Goal: Information Seeking & Learning: Learn about a topic

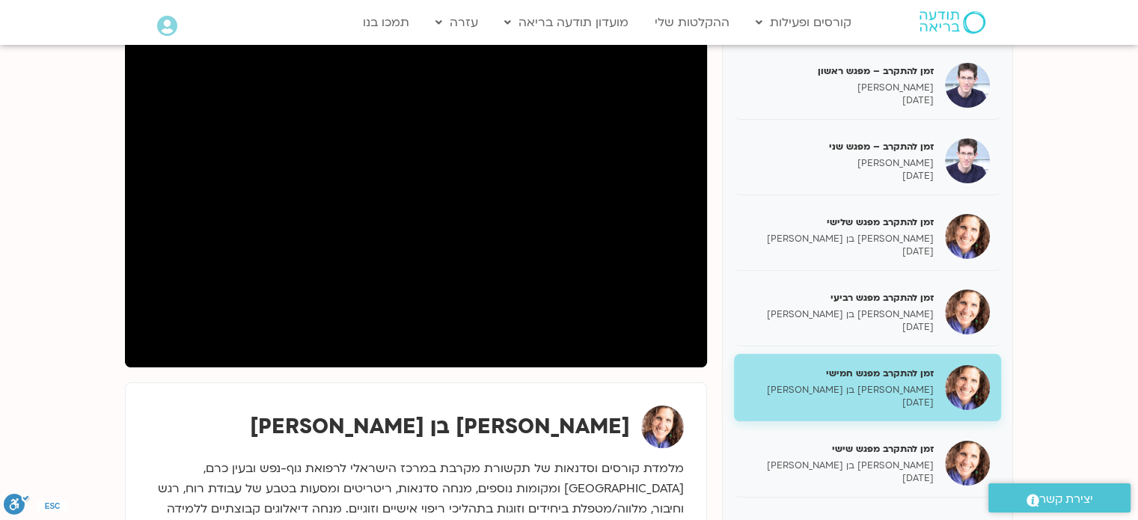
scroll to position [224, 0]
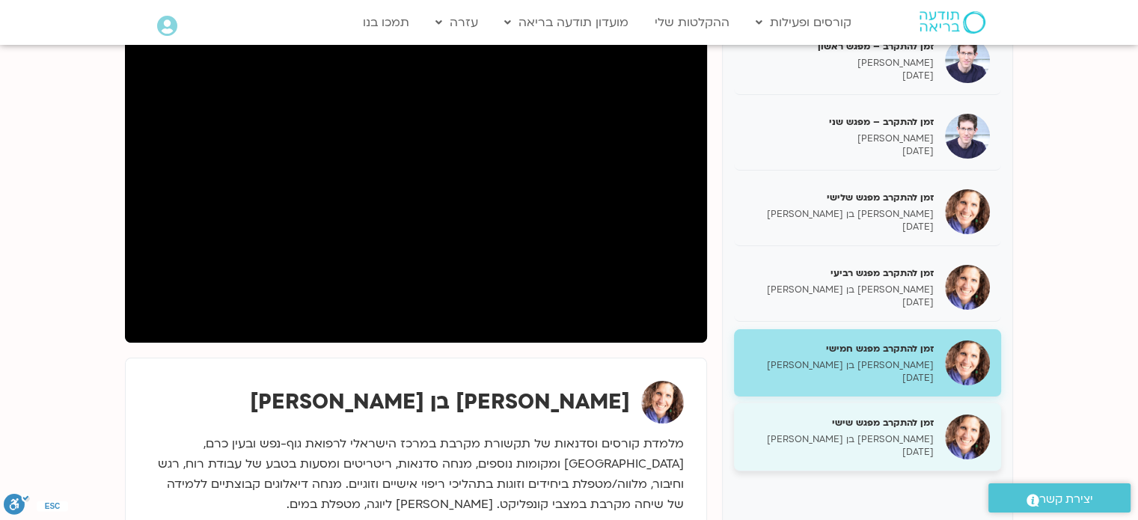
click at [913, 434] on p "[PERSON_NAME] בן [PERSON_NAME]" at bounding box center [839, 439] width 189 height 13
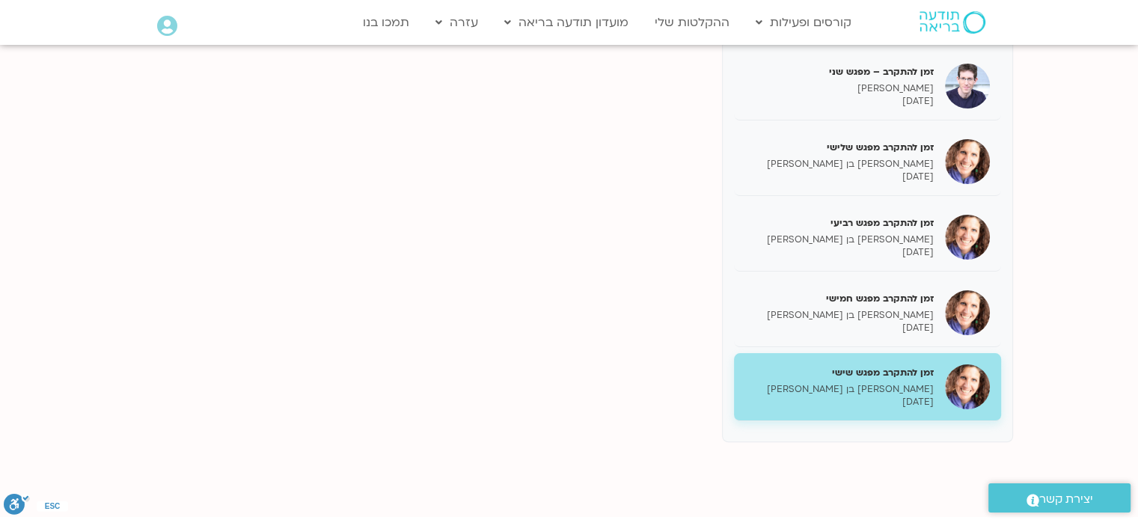
scroll to position [299, 0]
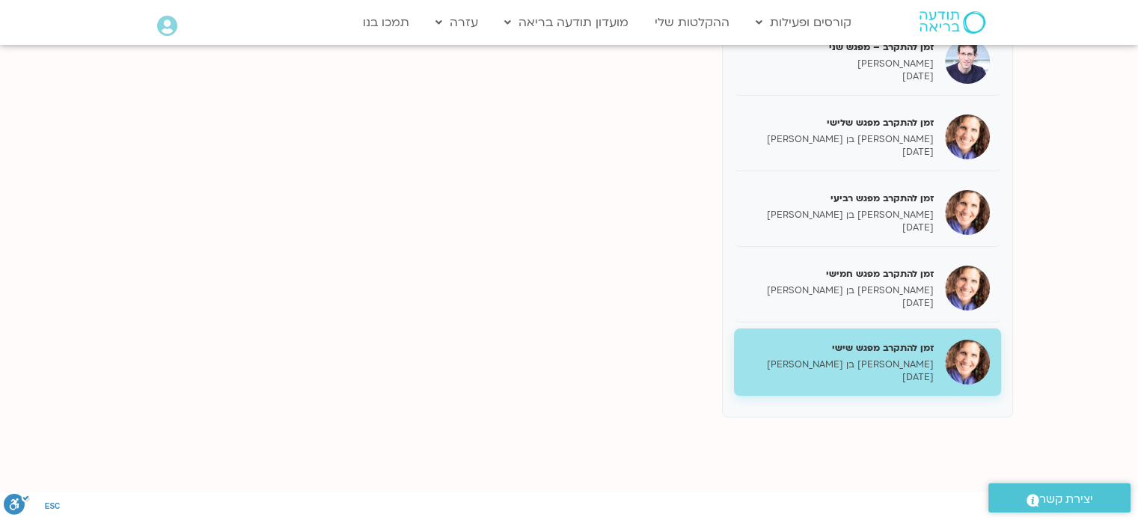
click at [889, 359] on p "[PERSON_NAME] בן [PERSON_NAME]" at bounding box center [839, 364] width 189 height 13
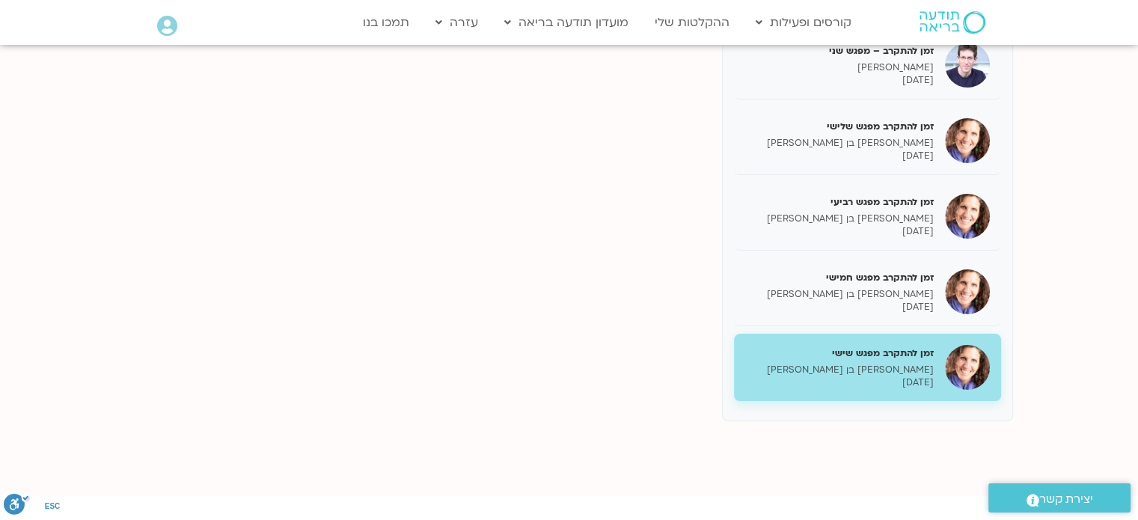
scroll to position [449, 0]
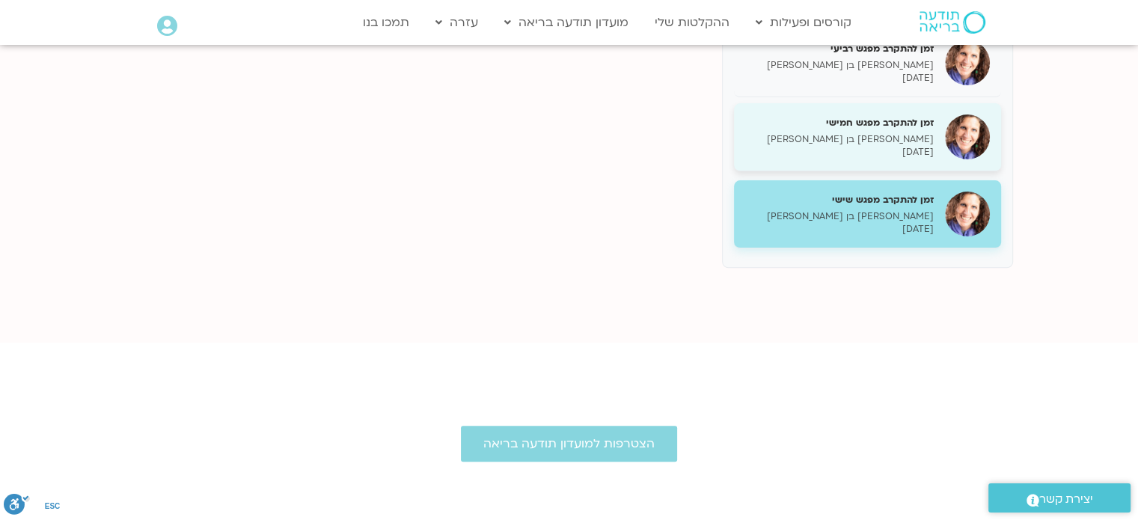
click at [905, 151] on p "[DATE]" at bounding box center [839, 152] width 189 height 13
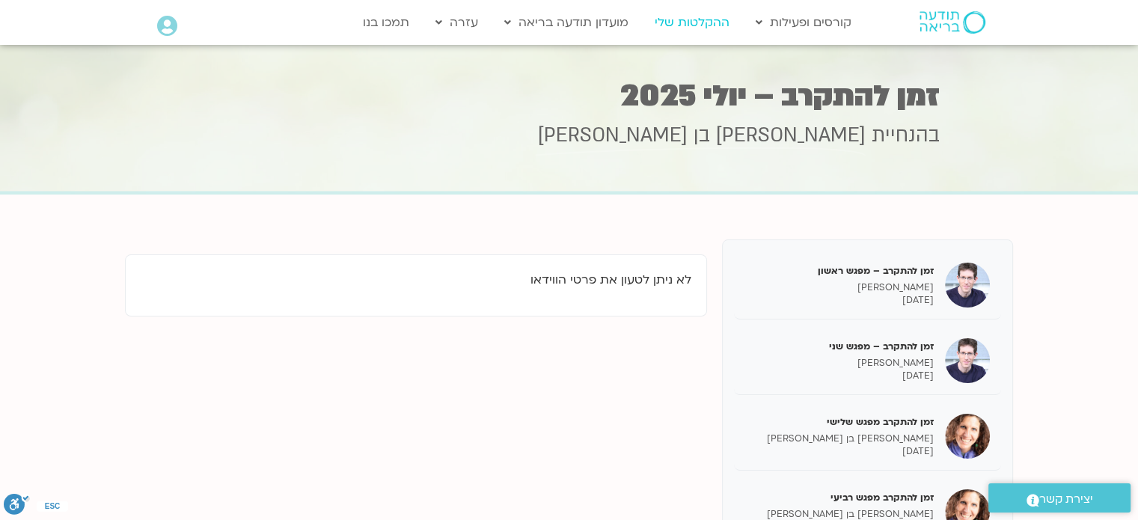
click at [702, 18] on link "ההקלטות שלי" at bounding box center [692, 22] width 90 height 28
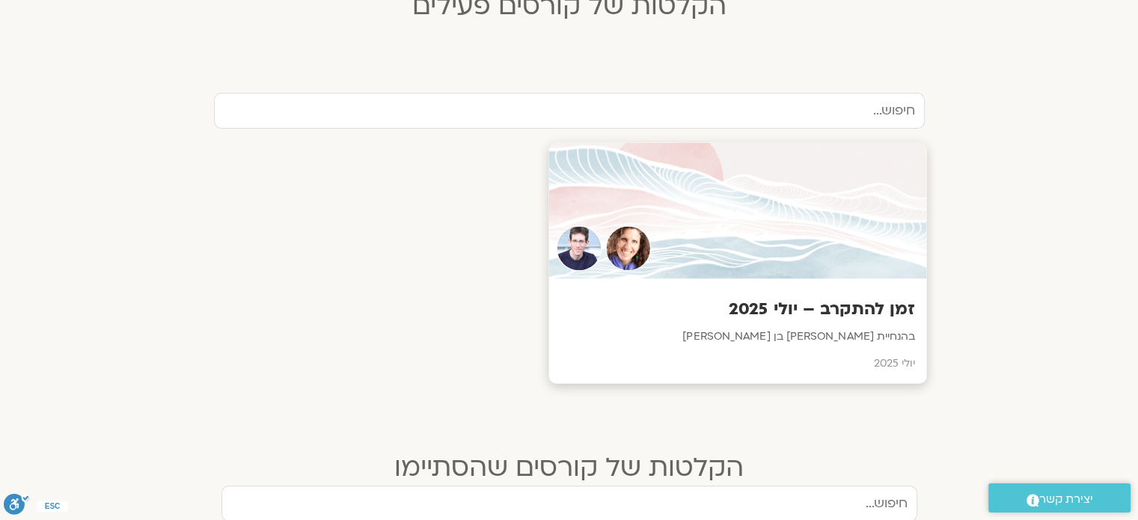
scroll to position [449, 0]
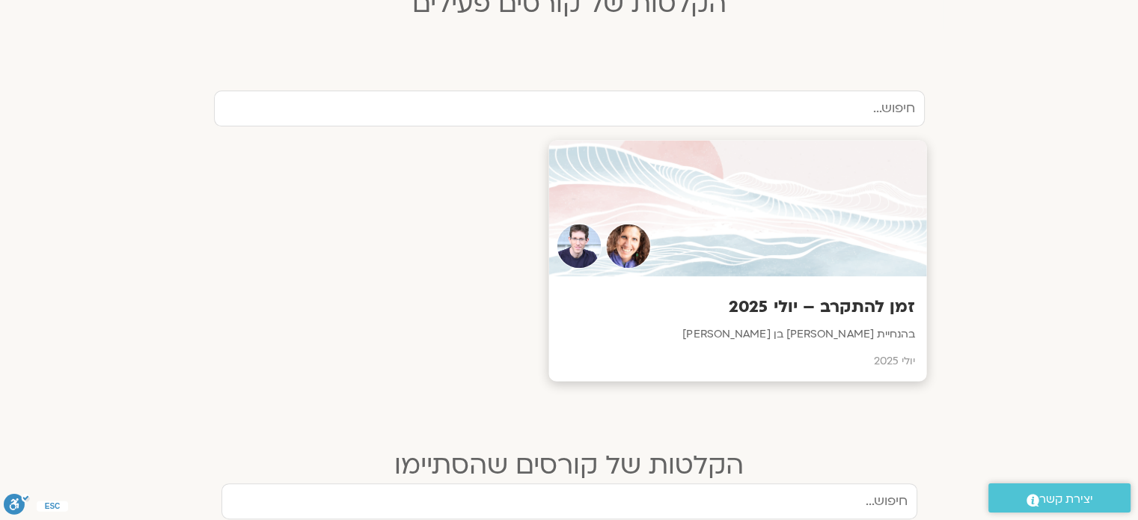
click at [818, 278] on div "זמן להתקרב – יולי 2025 בהנחיית שאנייה כהן בן חיים וערן טייכר יולי 2025" at bounding box center [737, 329] width 378 height 105
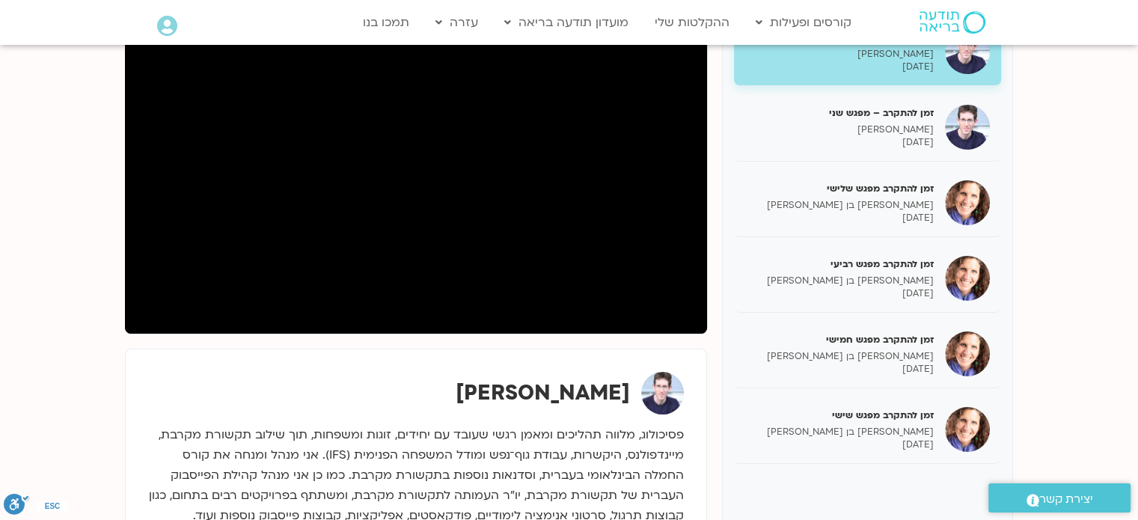
scroll to position [449, 0]
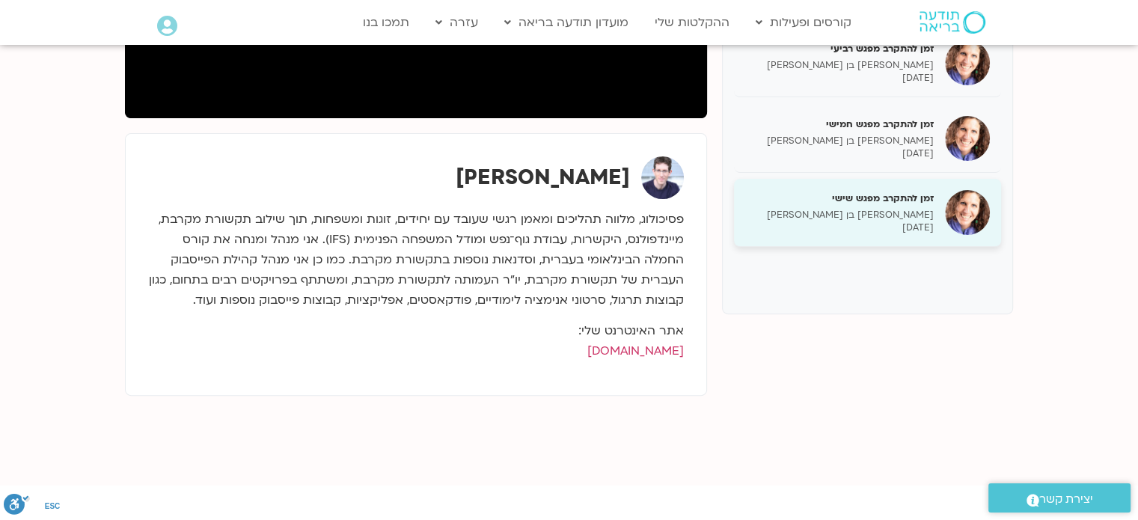
click at [908, 213] on p "[PERSON_NAME] בן [PERSON_NAME]" at bounding box center [839, 215] width 189 height 13
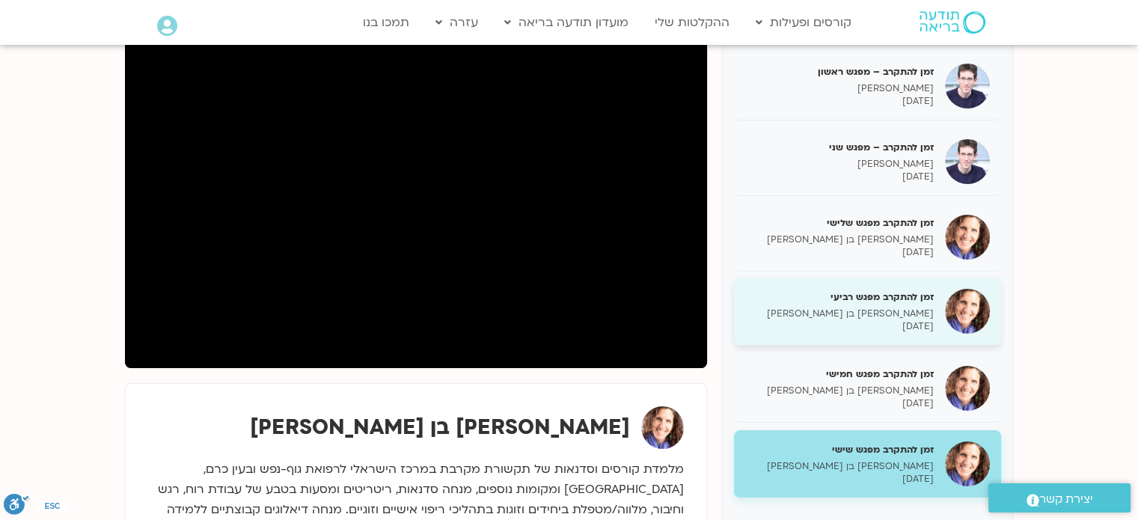
scroll to position [299, 0]
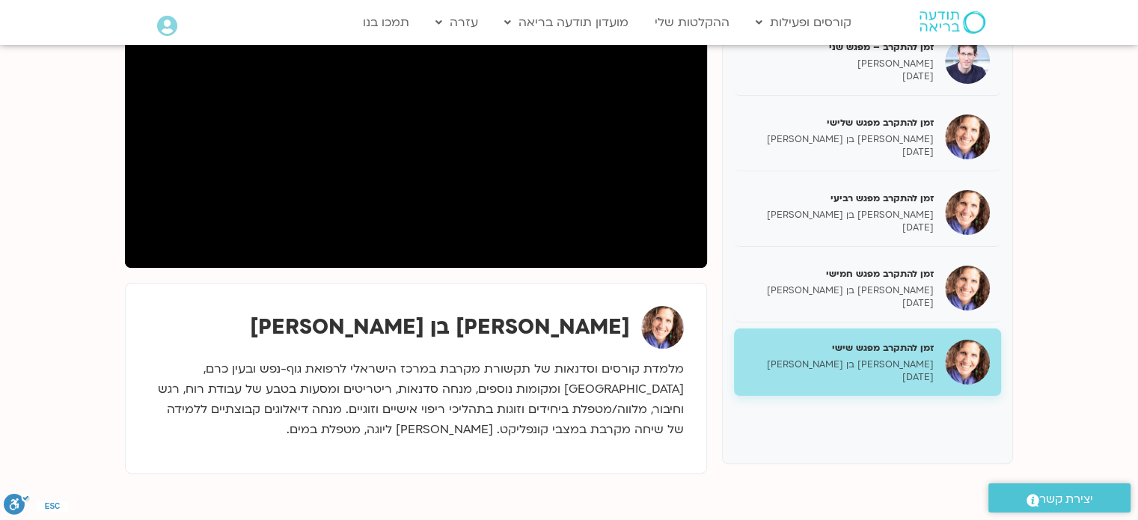
click at [888, 353] on div "זמן להתקרב מפגש שישי שאנייה כהן בן חיים 12/08/2025" at bounding box center [839, 362] width 189 height 43
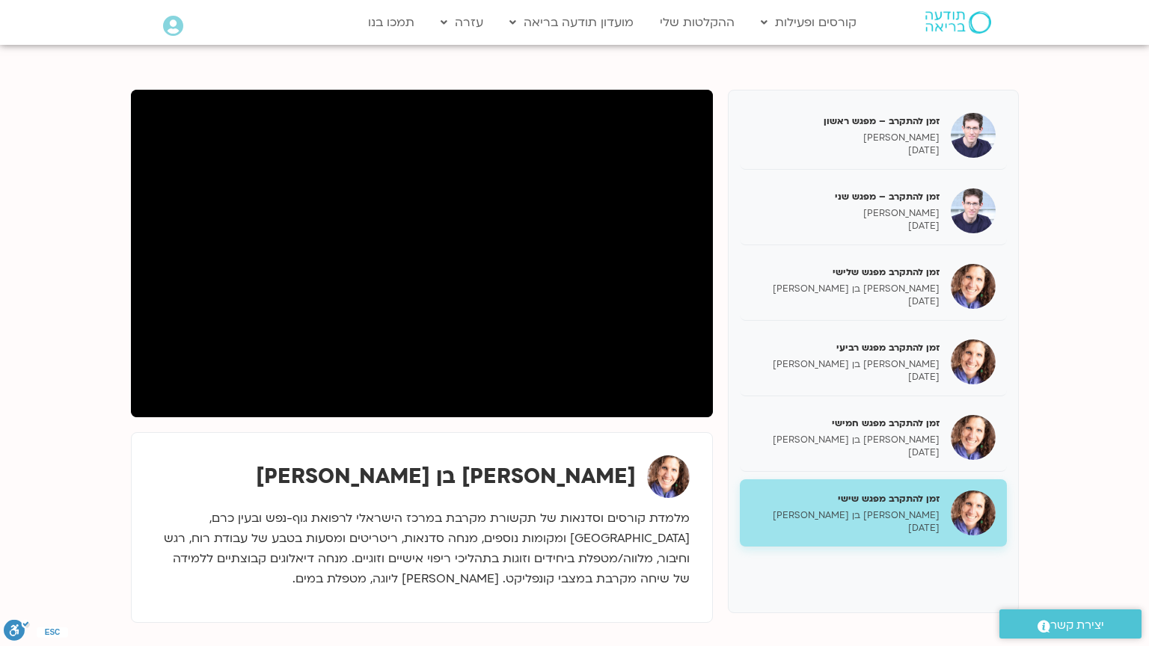
scroll to position [0, 0]
